Goal: Ask a question

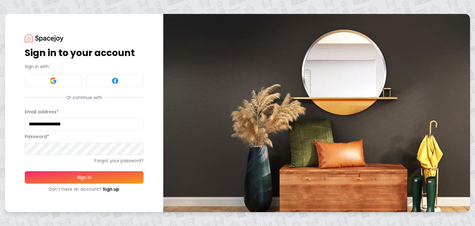
click at [73, 173] on button "Sign In" at bounding box center [84, 177] width 119 height 12
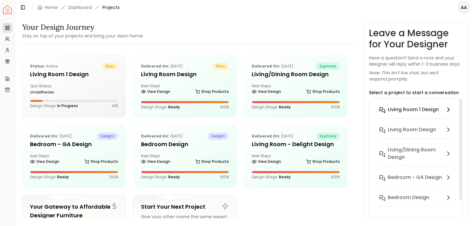
click at [409, 110] on h6 "Living Room 1 design" at bounding box center [413, 109] width 51 height 7
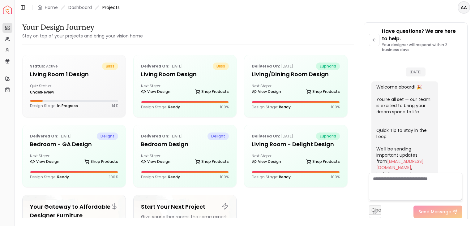
scroll to position [237, 0]
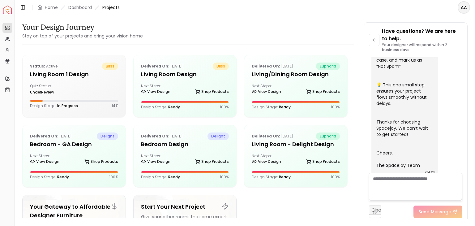
click at [389, 191] on textarea at bounding box center [415, 187] width 93 height 28
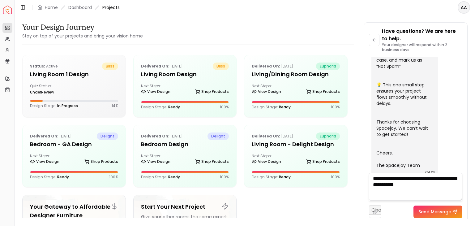
type textarea "**********"
click at [445, 220] on main "Toggle Sidebar Home Dashboard Projects AA Your Design Journey Stay on top of yo…" at bounding box center [245, 113] width 460 height 226
click at [443, 212] on button "Send Message" at bounding box center [438, 211] width 49 height 12
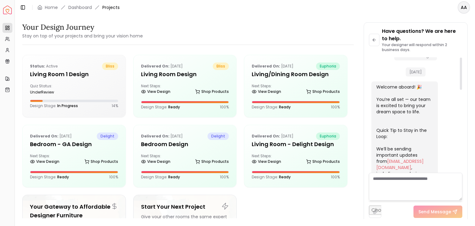
scroll to position [0, 0]
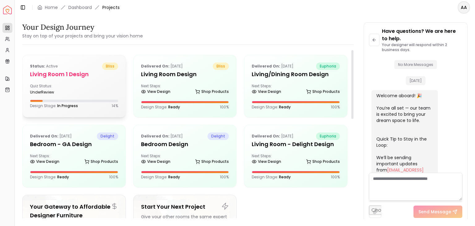
click at [83, 89] on div "Quiz Status: underReview" at bounding box center [74, 89] width 88 height 11
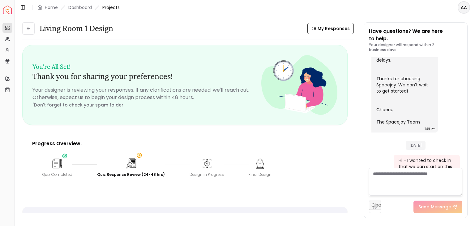
click at [329, 20] on div "Living Room 1 design My Responses Living Room 1 design My Responses You're All …" at bounding box center [245, 117] width 460 height 204
click at [323, 26] on span "My Responses" at bounding box center [334, 28] width 32 height 6
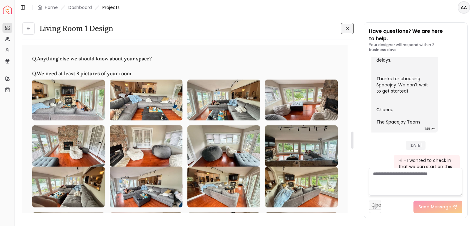
scroll to position [856, 0]
click at [76, 97] on img at bounding box center [68, 100] width 73 height 41
